Goal: Navigation & Orientation: Find specific page/section

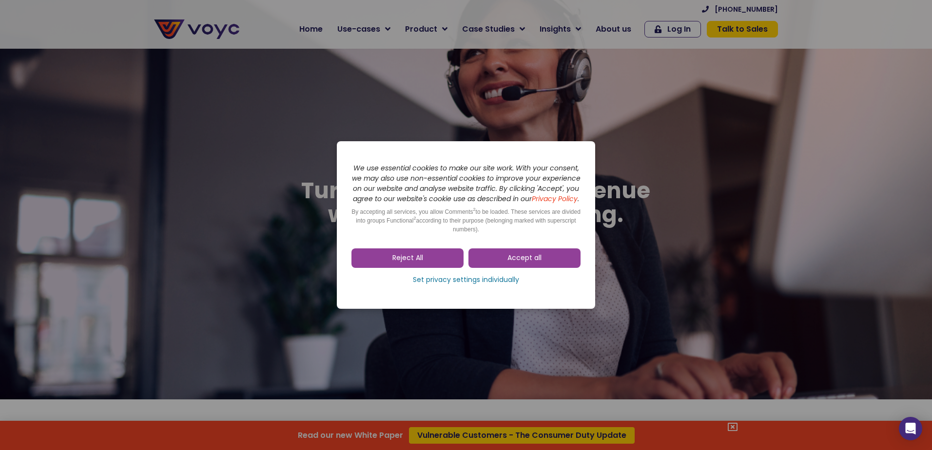
click at [612, 26] on dialog "Skip to consent choices We use essential cookies to make our site work. With yo…" at bounding box center [466, 225] width 932 height 450
click at [416, 259] on span "Reject All" at bounding box center [407, 259] width 31 height 10
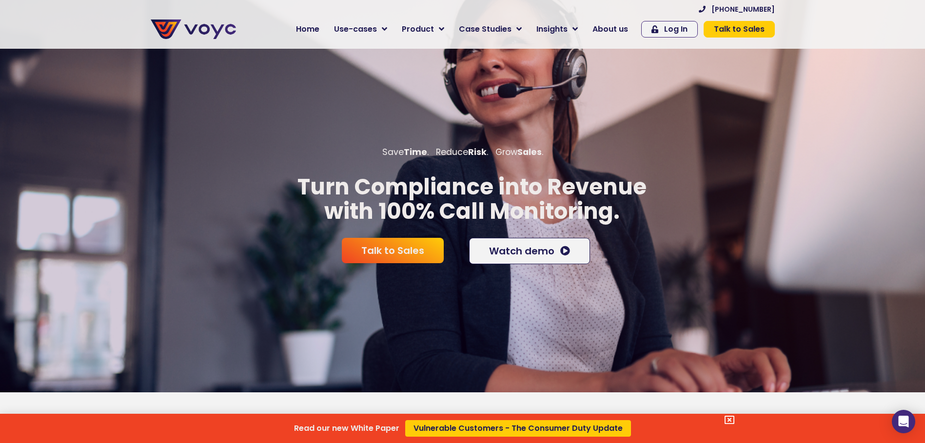
click at [610, 25] on div "Read our new White Paper Vulnerable Customers - The Consumer Duty Update" at bounding box center [462, 221] width 925 height 443
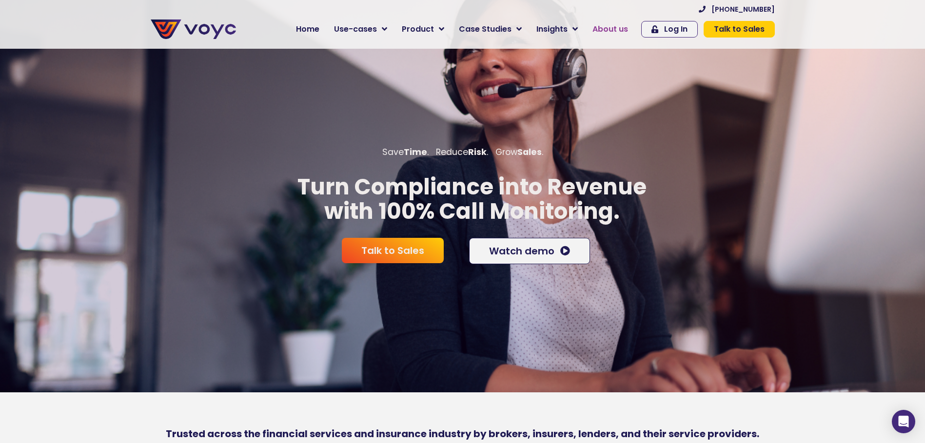
click at [618, 24] on span "About us" at bounding box center [610, 29] width 36 height 12
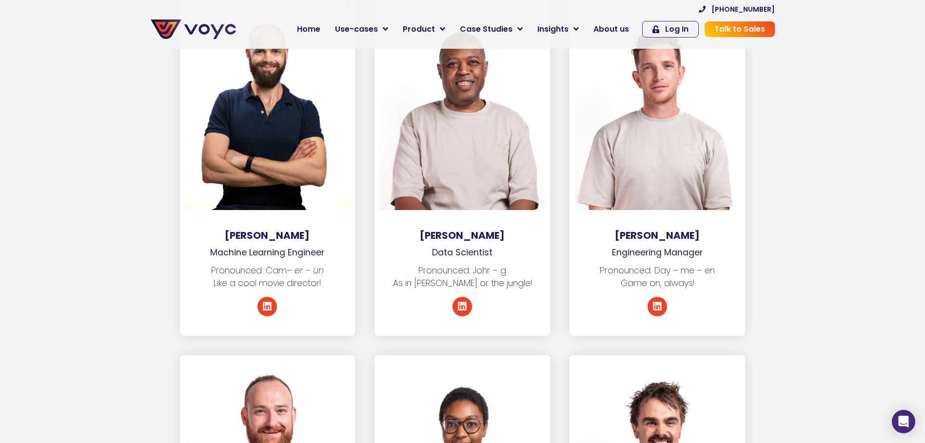
scroll to position [1755, 0]
